Goal: Task Accomplishment & Management: Complete application form

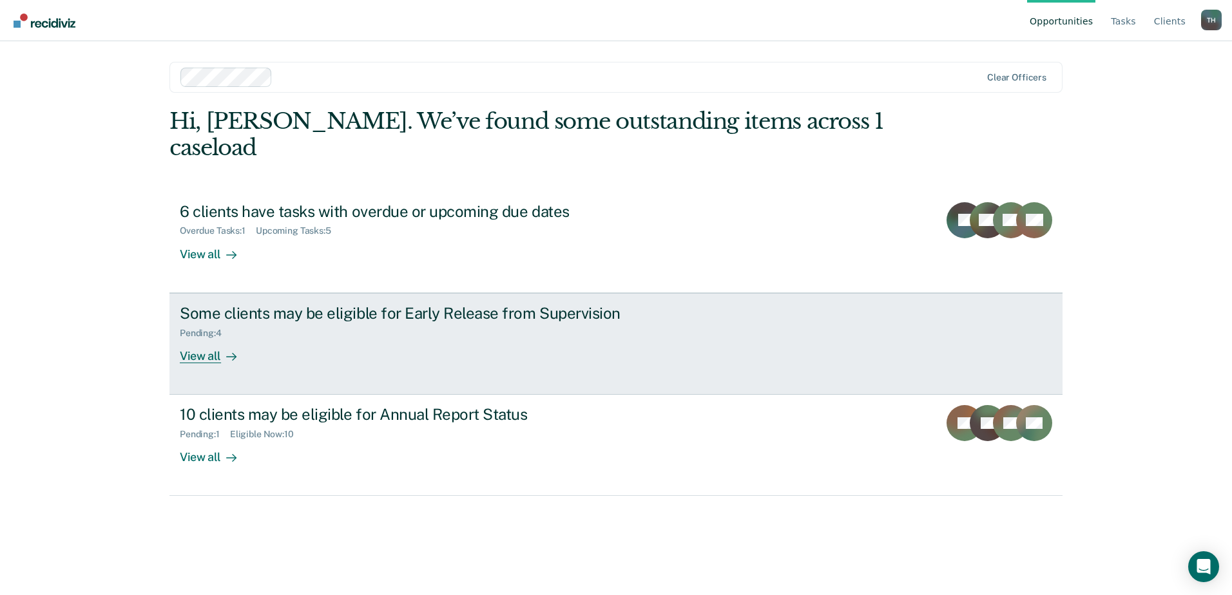
click at [203, 328] on div "Pending : 4" at bounding box center [206, 333] width 52 height 11
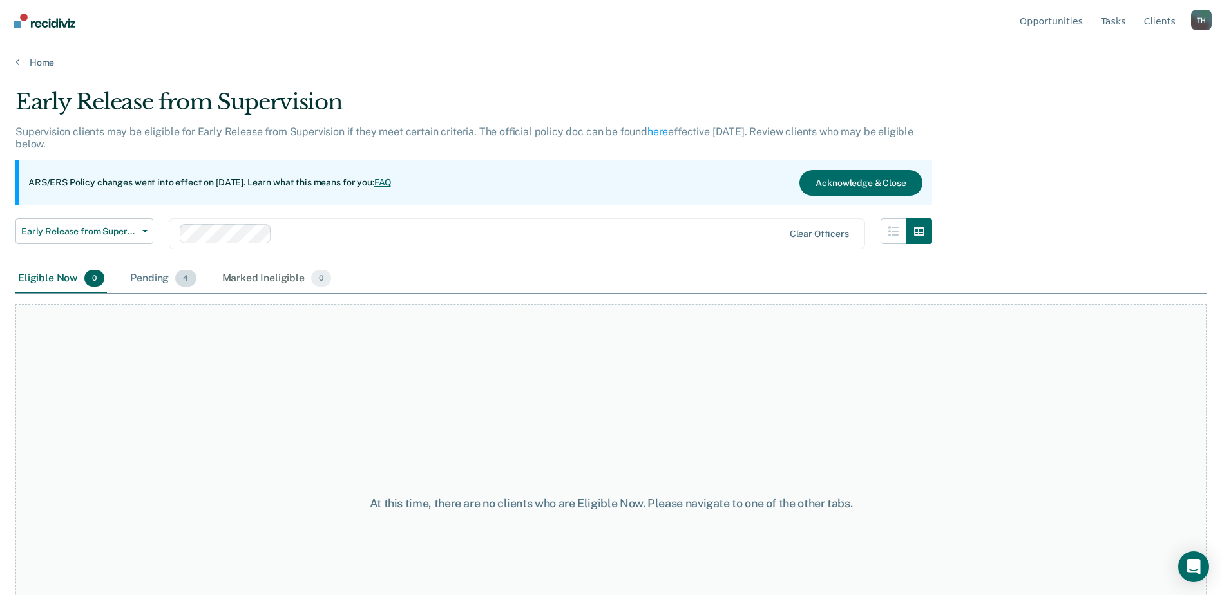
click at [184, 282] on span "4" at bounding box center [185, 278] width 21 height 17
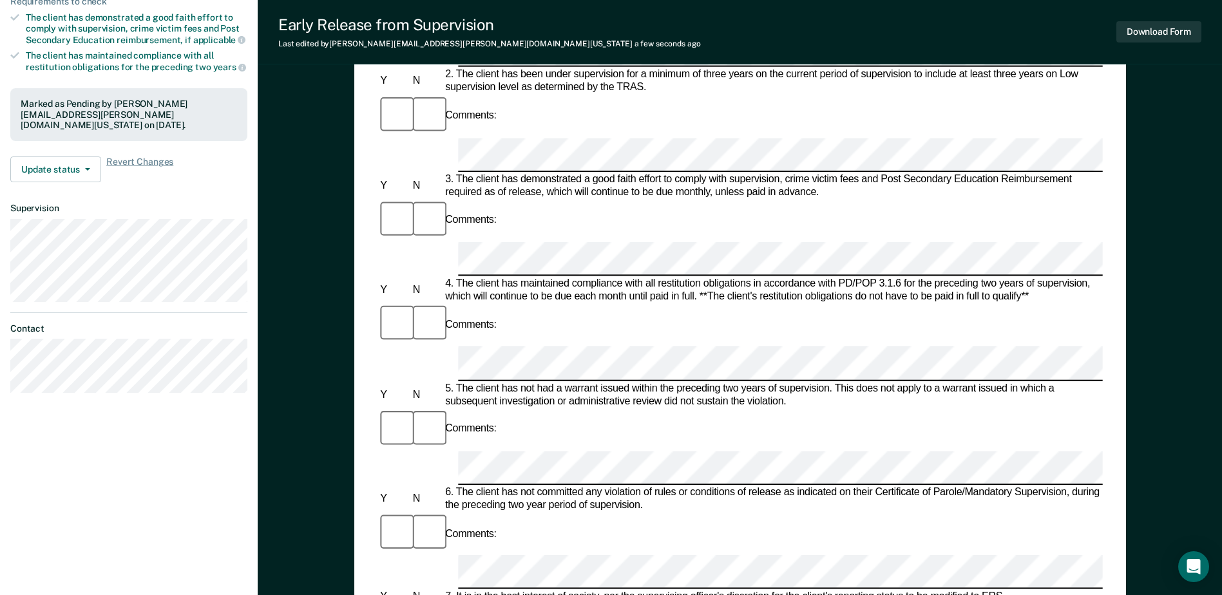
scroll to position [64, 0]
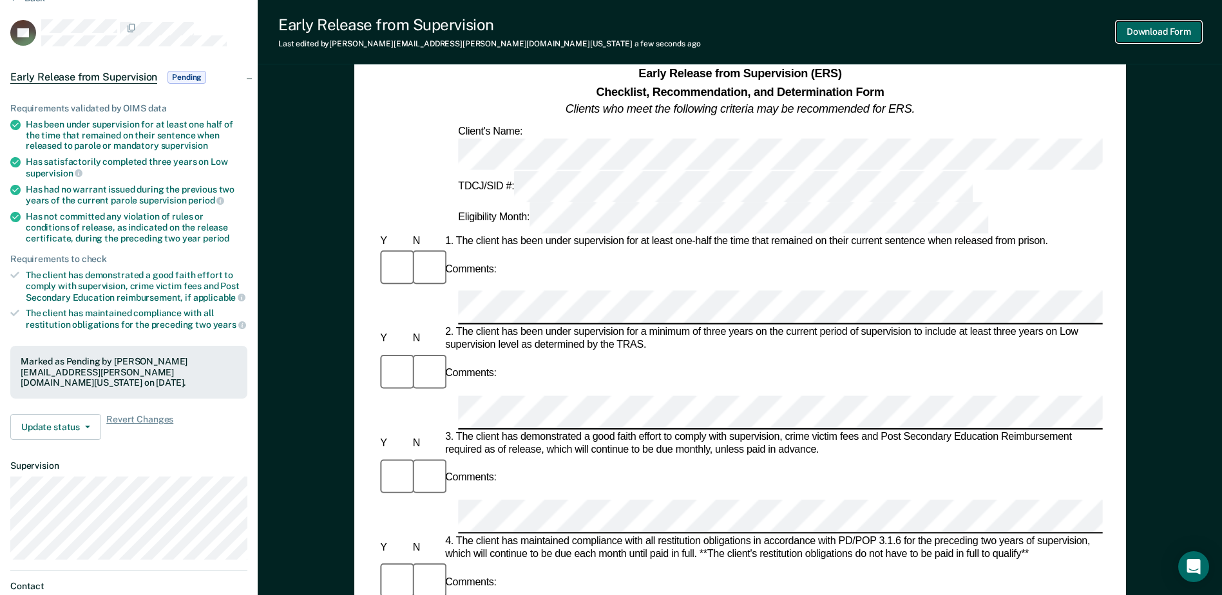
click at [1162, 28] on button "Download Form" at bounding box center [1159, 31] width 85 height 21
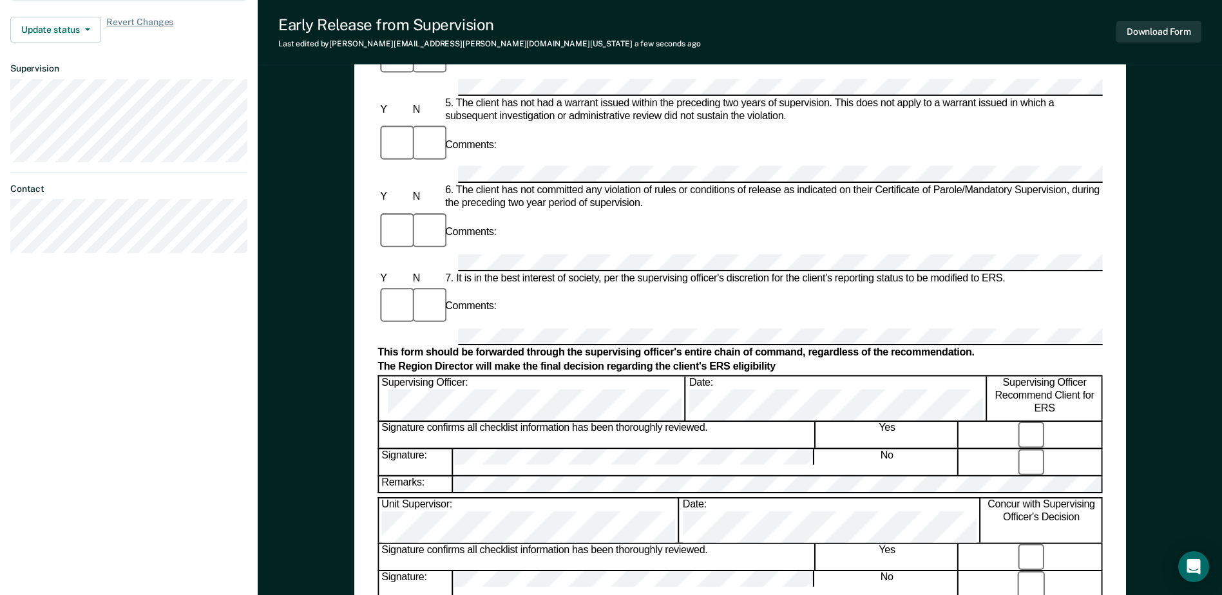
scroll to position [515, 0]
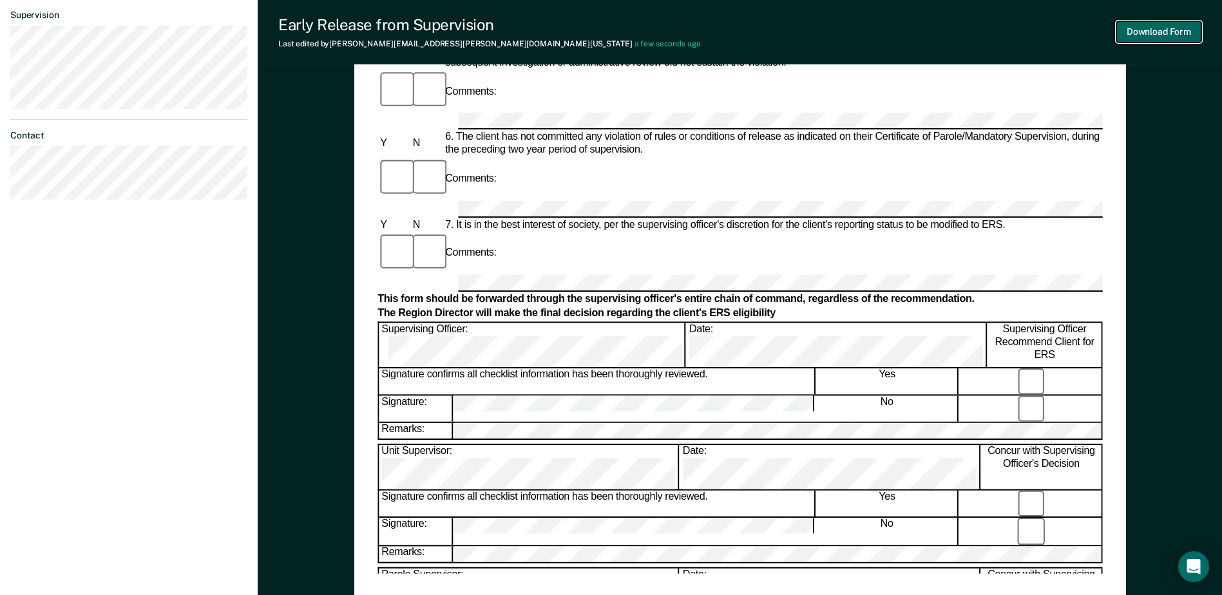
click at [1159, 28] on button "Download Form" at bounding box center [1159, 31] width 85 height 21
